Goal: Task Accomplishment & Management: Complete application form

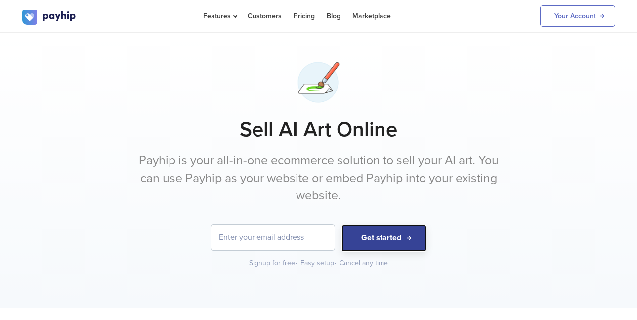
click at [377, 236] on button "Get started" at bounding box center [383, 237] width 85 height 27
